Goal: Navigation & Orientation: Find specific page/section

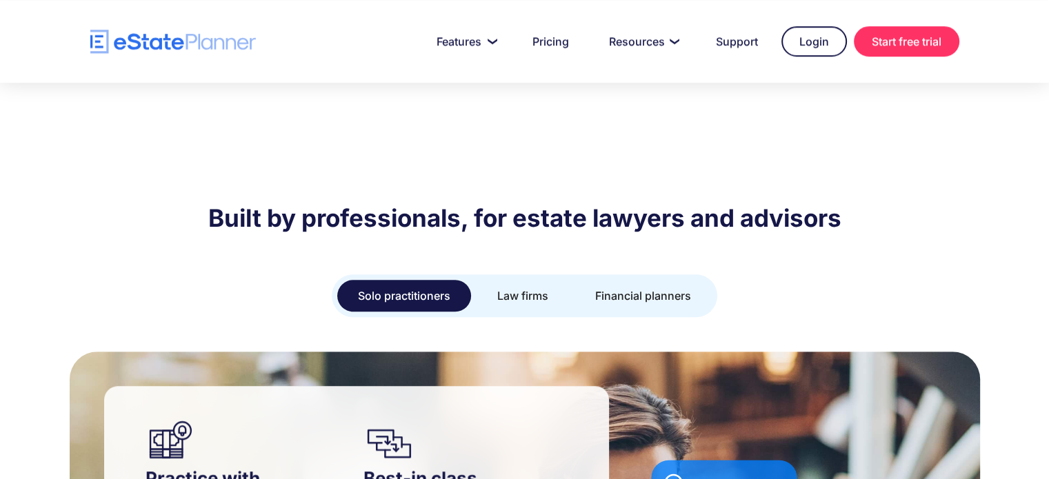
scroll to position [1060, 0]
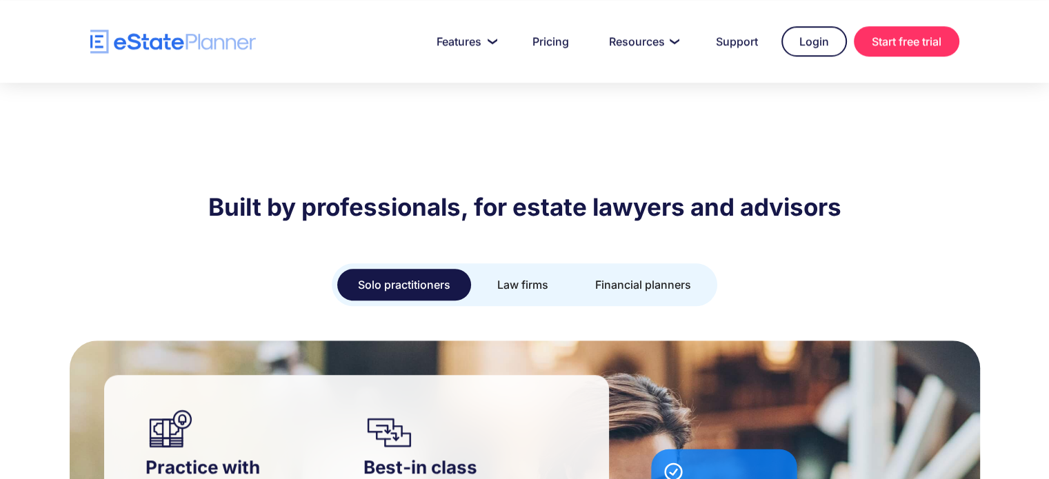
drag, startPoint x: 1058, startPoint y: 63, endPoint x: 1055, endPoint y: 129, distance: 66.3
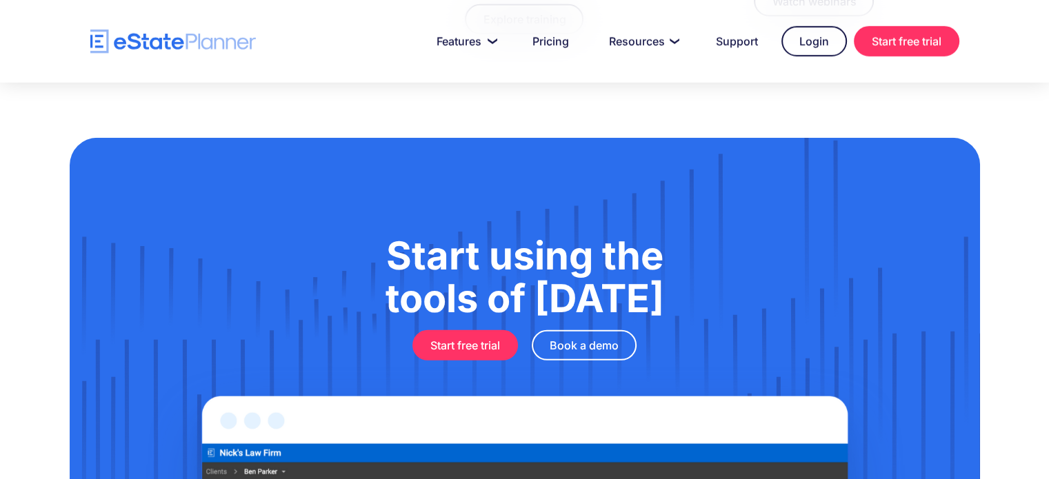
scroll to position [4637, 0]
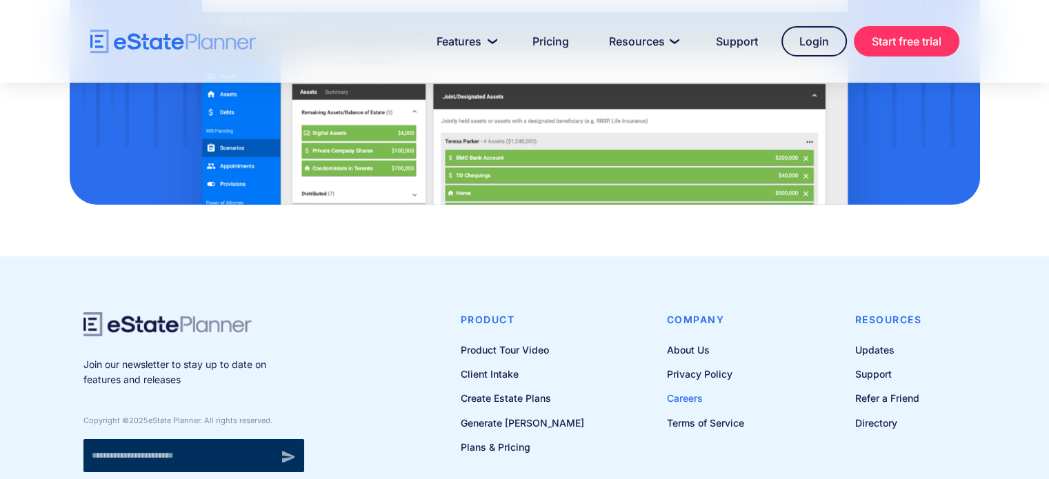
click at [678, 389] on link "Careers" at bounding box center [705, 397] width 77 height 17
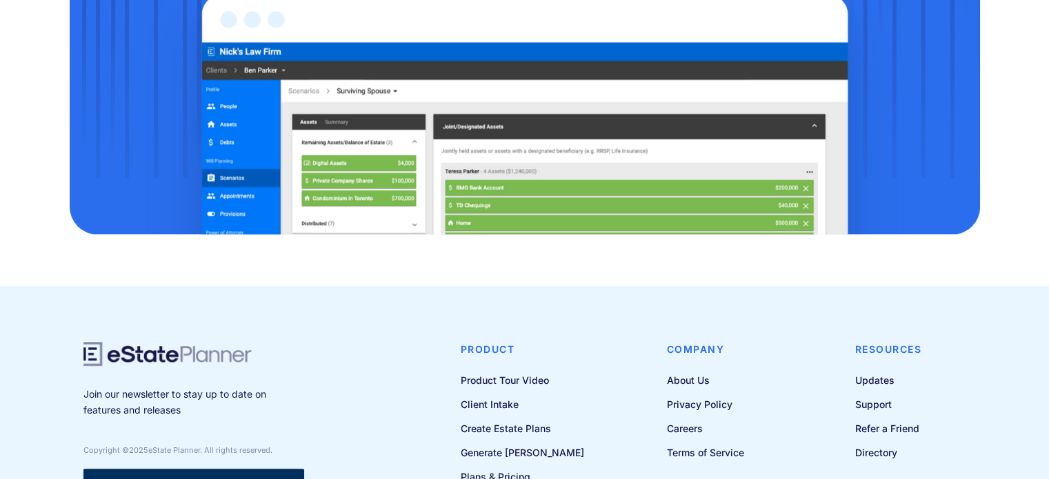
scroll to position [758, 0]
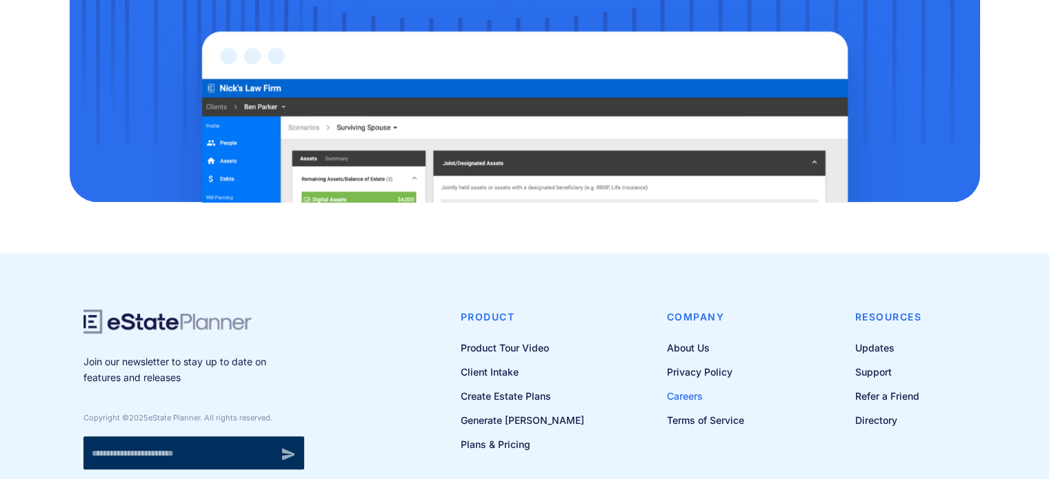
click at [672, 395] on link "Careers" at bounding box center [705, 395] width 77 height 17
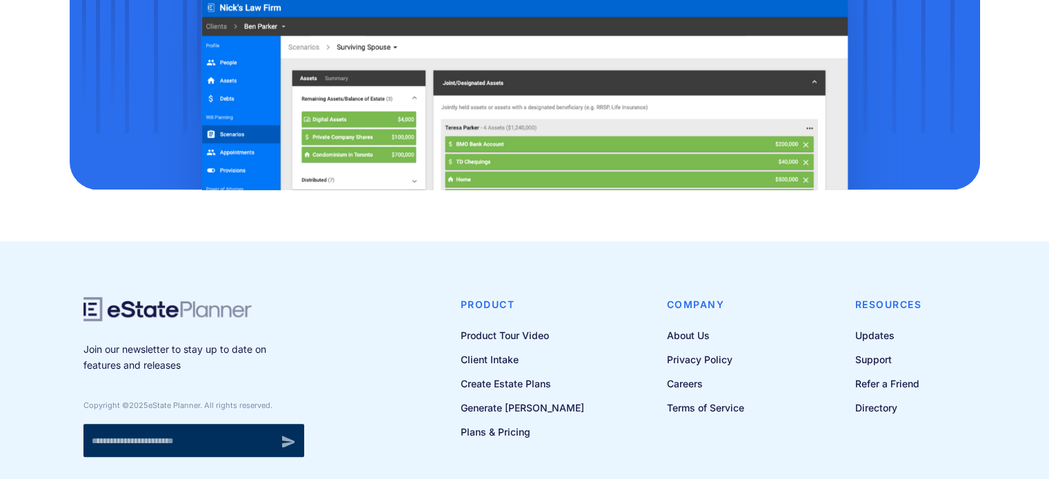
scroll to position [820, 0]
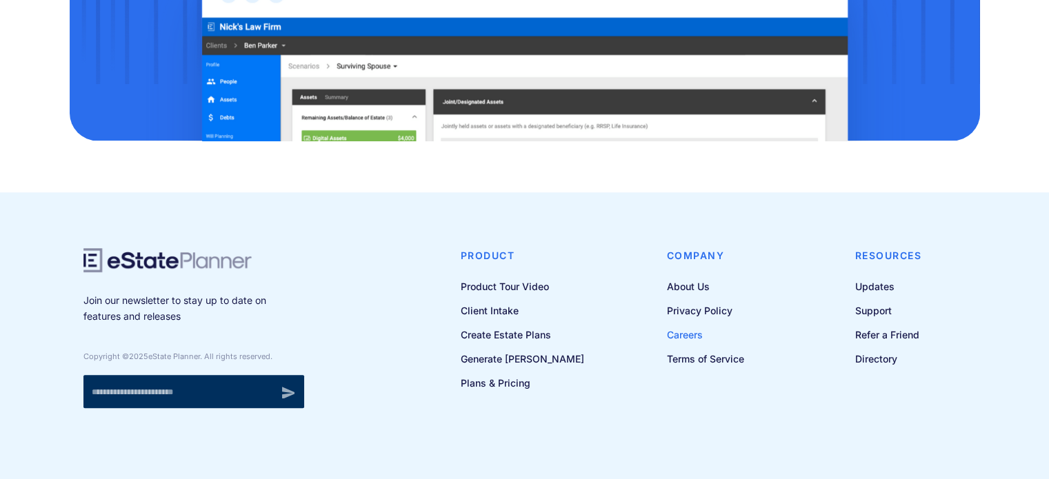
click at [673, 331] on link "Careers" at bounding box center [705, 334] width 77 height 17
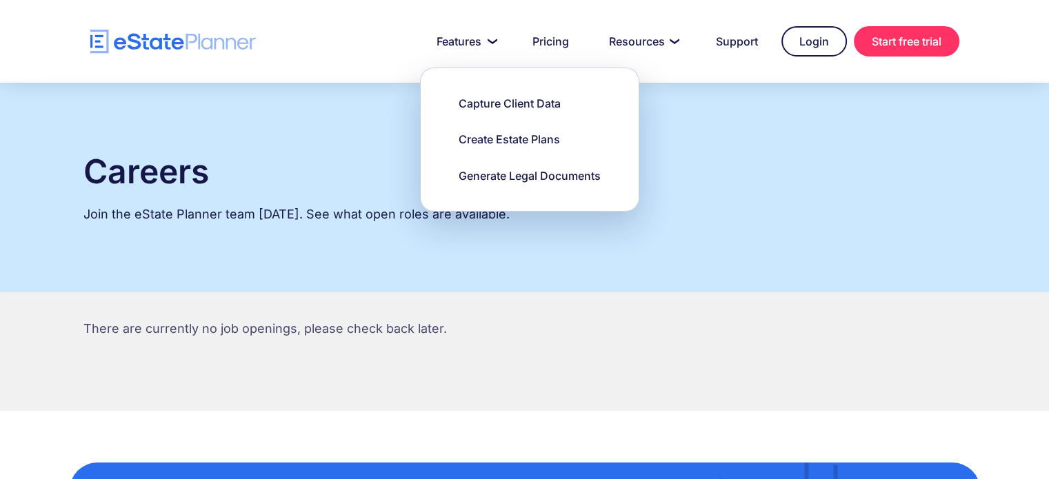
click at [374, 219] on p "Join the eState Planner team [DATE]. See what open roles are available." at bounding box center [524, 214] width 882 height 18
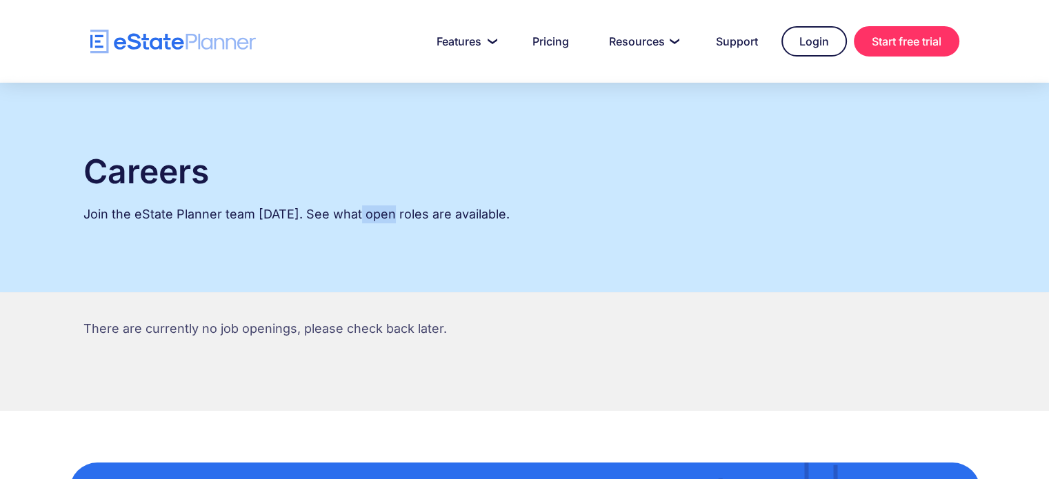
click at [374, 219] on p "Join the eState Planner team [DATE]. See what open roles are available." at bounding box center [524, 214] width 882 height 18
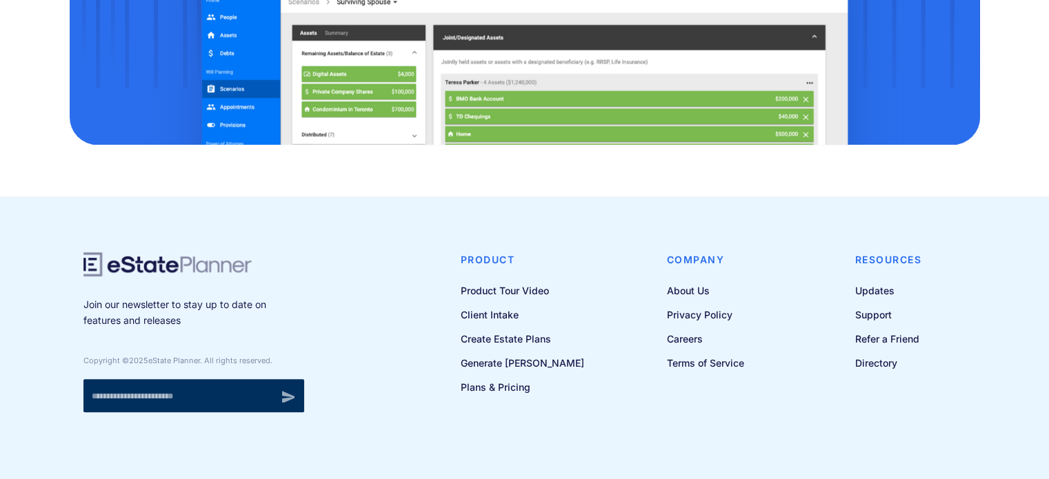
scroll to position [820, 0]
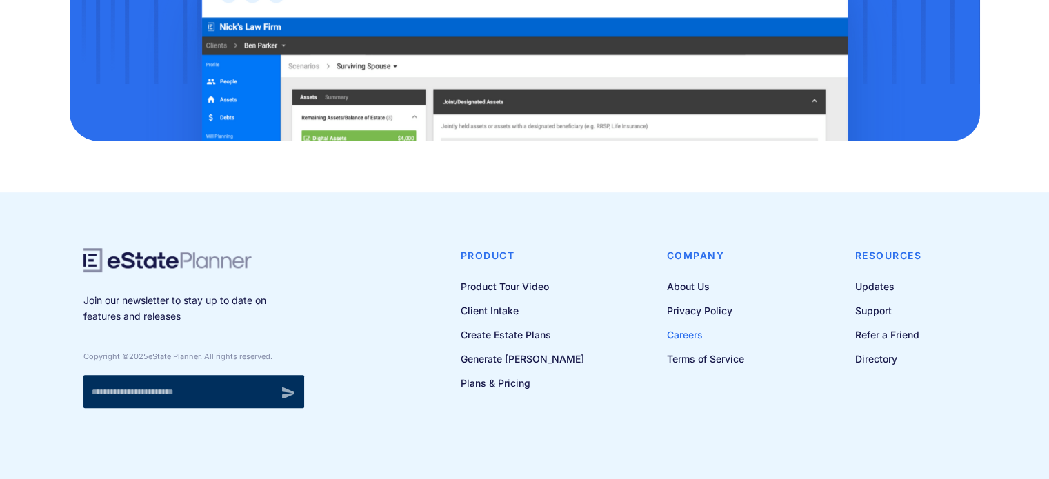
click at [692, 336] on link "Careers" at bounding box center [705, 334] width 77 height 17
